Goal: Navigation & Orientation: Find specific page/section

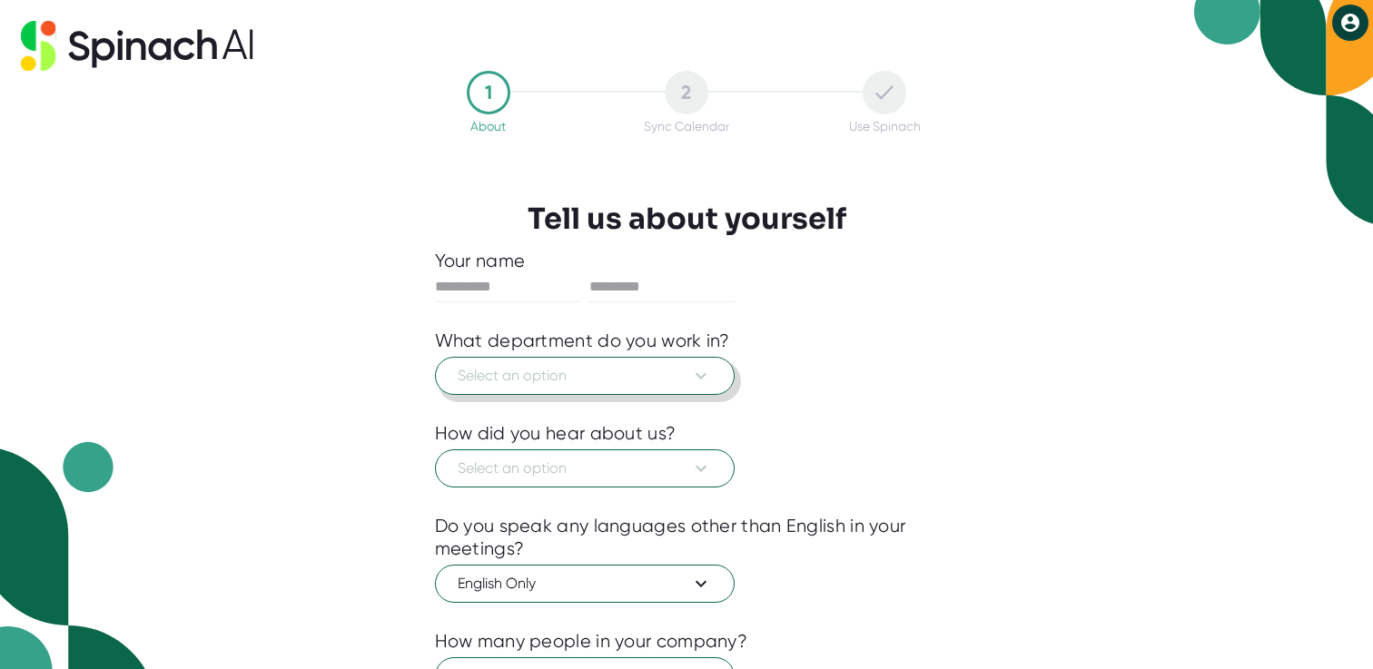
click at [700, 377] on icon at bounding box center [701, 376] width 22 height 22
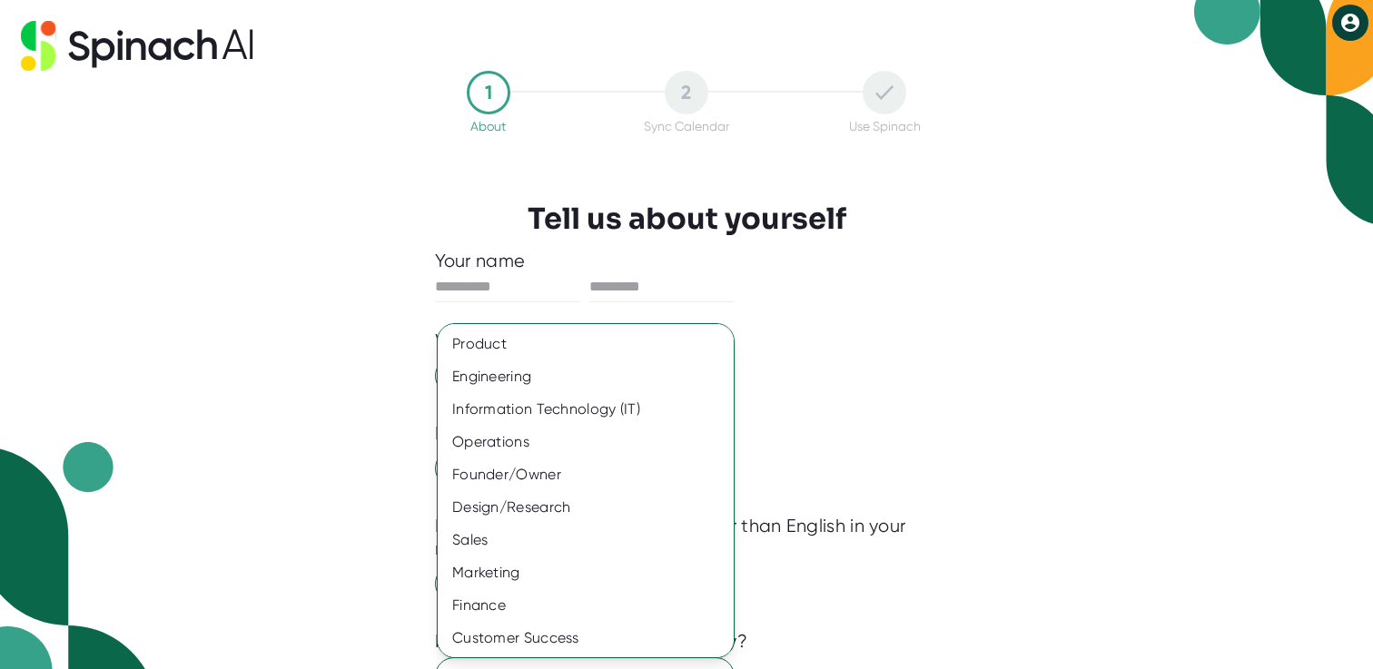
click at [183, 56] on div at bounding box center [686, 334] width 1373 height 669
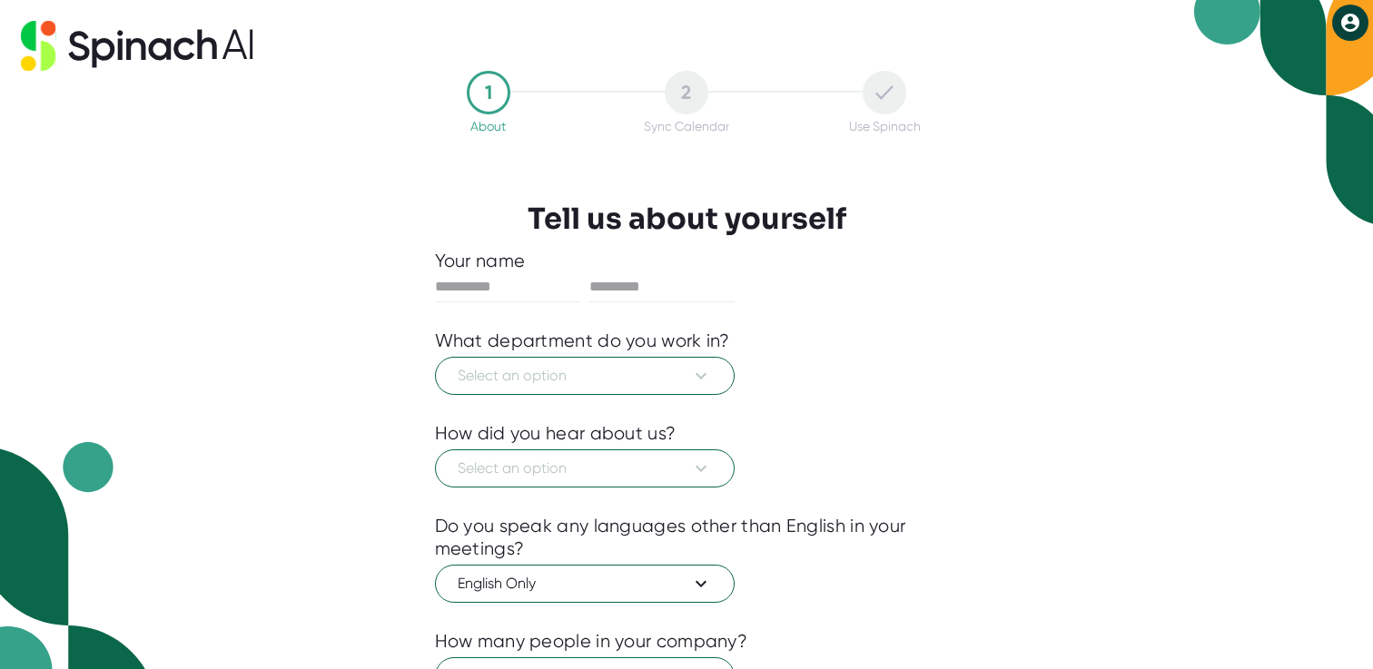
click at [147, 47] on icon at bounding box center [137, 46] width 232 height 50
